Goal: Communication & Community: Ask a question

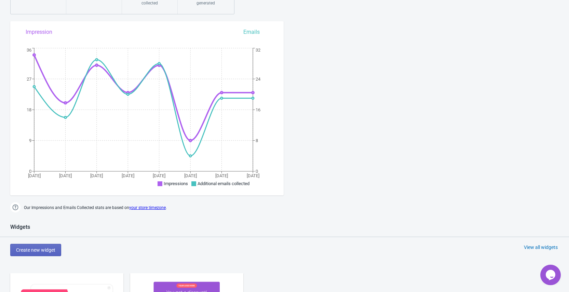
scroll to position [235, 0]
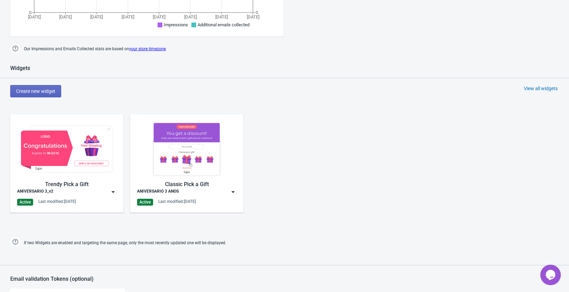
click at [111, 192] on img at bounding box center [113, 192] width 7 height 7
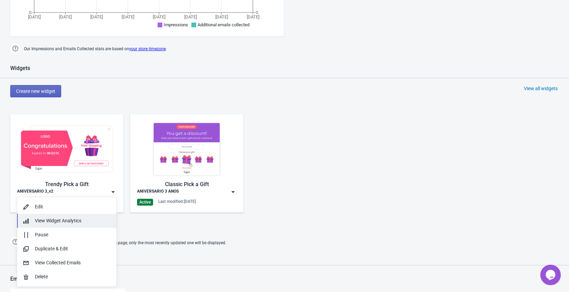
click at [38, 219] on span "View Widget Analytics" at bounding box center [58, 220] width 46 height 5
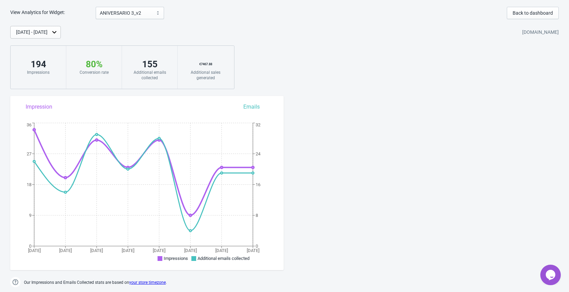
click at [61, 26] on div "[DATE] - [DATE]" at bounding box center [35, 32] width 51 height 13
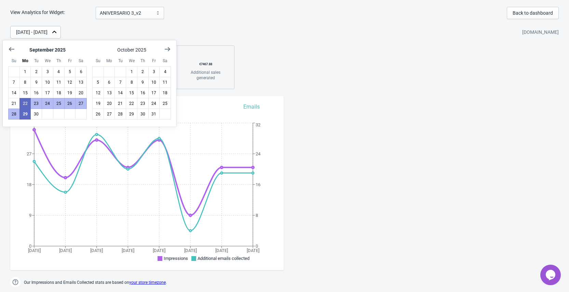
click at [337, 50] on div "Sep 22, 2025 - Sep 29, 2025 natulimpt.myshopify.com 194 Impressions 80 % Your T…" at bounding box center [284, 57] width 569 height 63
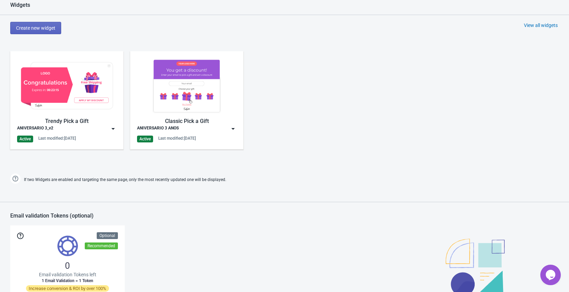
scroll to position [315, 0]
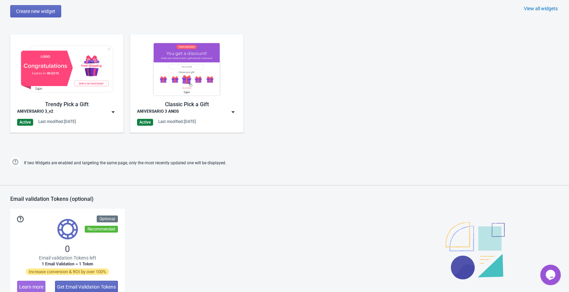
click at [112, 113] on img at bounding box center [113, 112] width 7 height 7
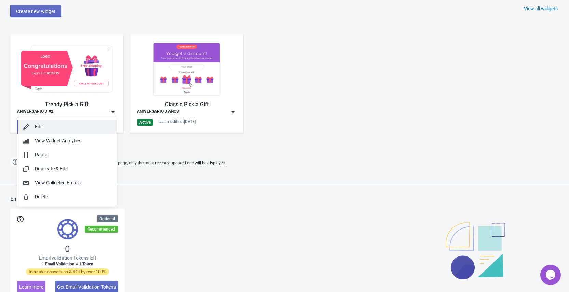
click at [45, 129] on div "Edit" at bounding box center [73, 126] width 76 height 7
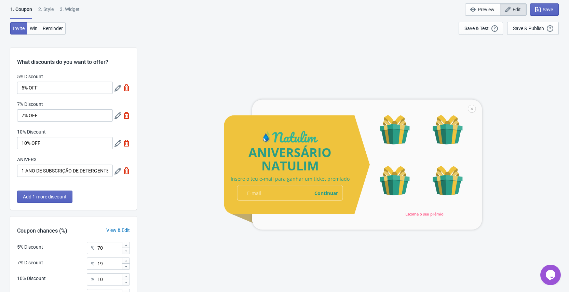
scroll to position [72, 0]
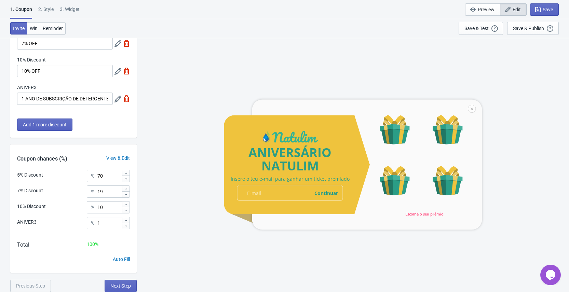
click at [75, 4] on div "1. Coupon 2 . Style 3. Widget 1. Coupon 2 . Style 3. Widget Save and Exit Previ…" at bounding box center [284, 9] width 569 height 19
click at [55, 28] on span "Reminder" at bounding box center [53, 28] width 20 height 5
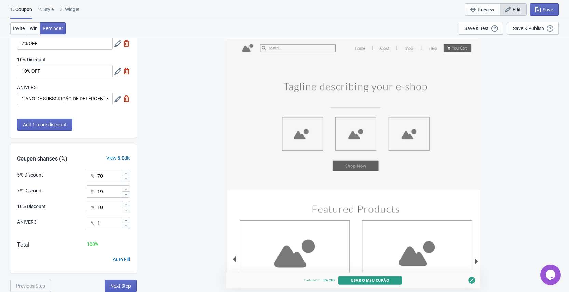
click at [79, 4] on div "1. Coupon 2 . Style 3. Widget 1. Coupon 2 . Style 3. Widget Save and Exit Previ…" at bounding box center [284, 9] width 569 height 19
click at [70, 11] on div "3. Widget" at bounding box center [70, 12] width 20 height 12
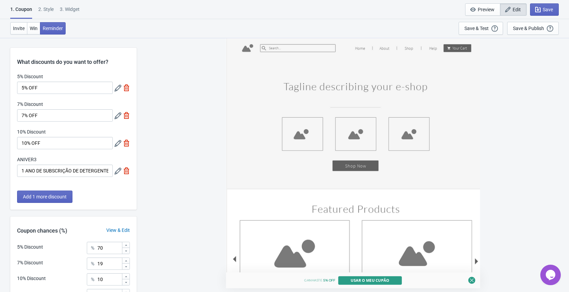
select select "specificURL"
select select "once"
select select "1"
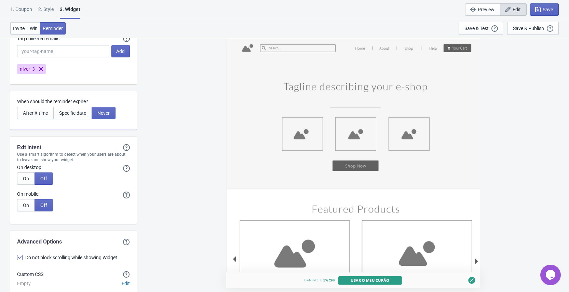
scroll to position [1920, 0]
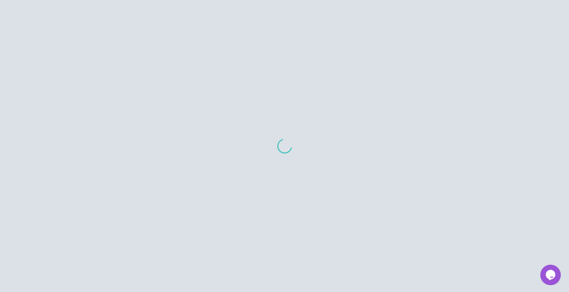
click at [546, 281] on button "Opens Chat This icon Opens the chat window." at bounding box center [550, 275] width 20 height 20
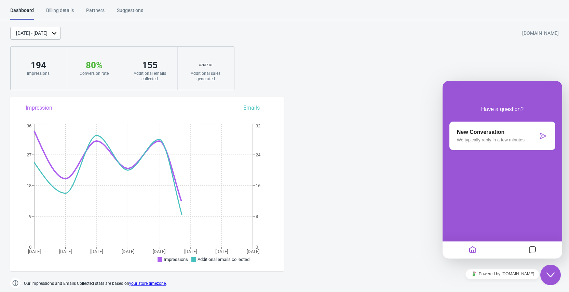
click at [499, 126] on div "New Conversation We typically reply in a few minutes" at bounding box center [502, 136] width 106 height 28
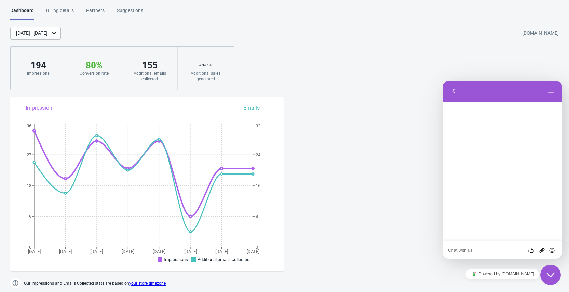
click at [477, 249] on textarea at bounding box center [502, 250] width 109 height 5
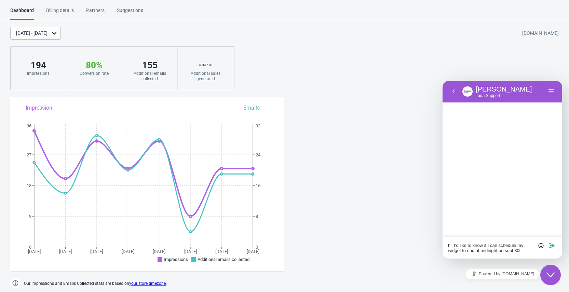
type textarea "hi, I'd like to know if I can schedule my widget to end at midnight on [DATE]"
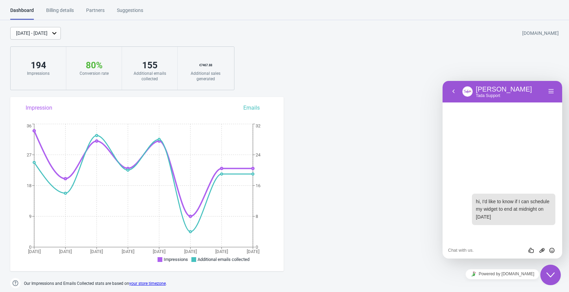
click at [501, 144] on div "18:06 hi, I'd like to know if I can schedule my widget to end at midnight on [D…" at bounding box center [502, 171] width 120 height 140
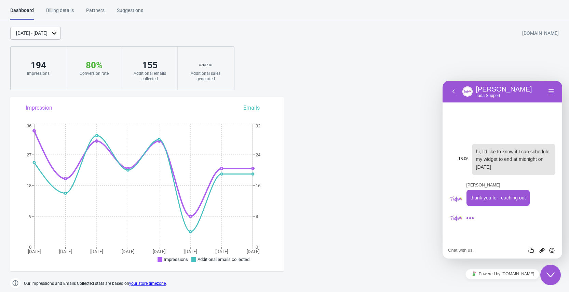
click at [461, 145] on div "18:06 hi, I'd like to know if I can schedule my widget to end at midnight on [D…" at bounding box center [505, 159] width 100 height 31
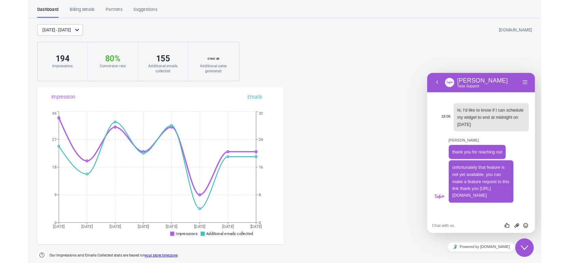
scroll to position [14, 0]
